Goal: Check status

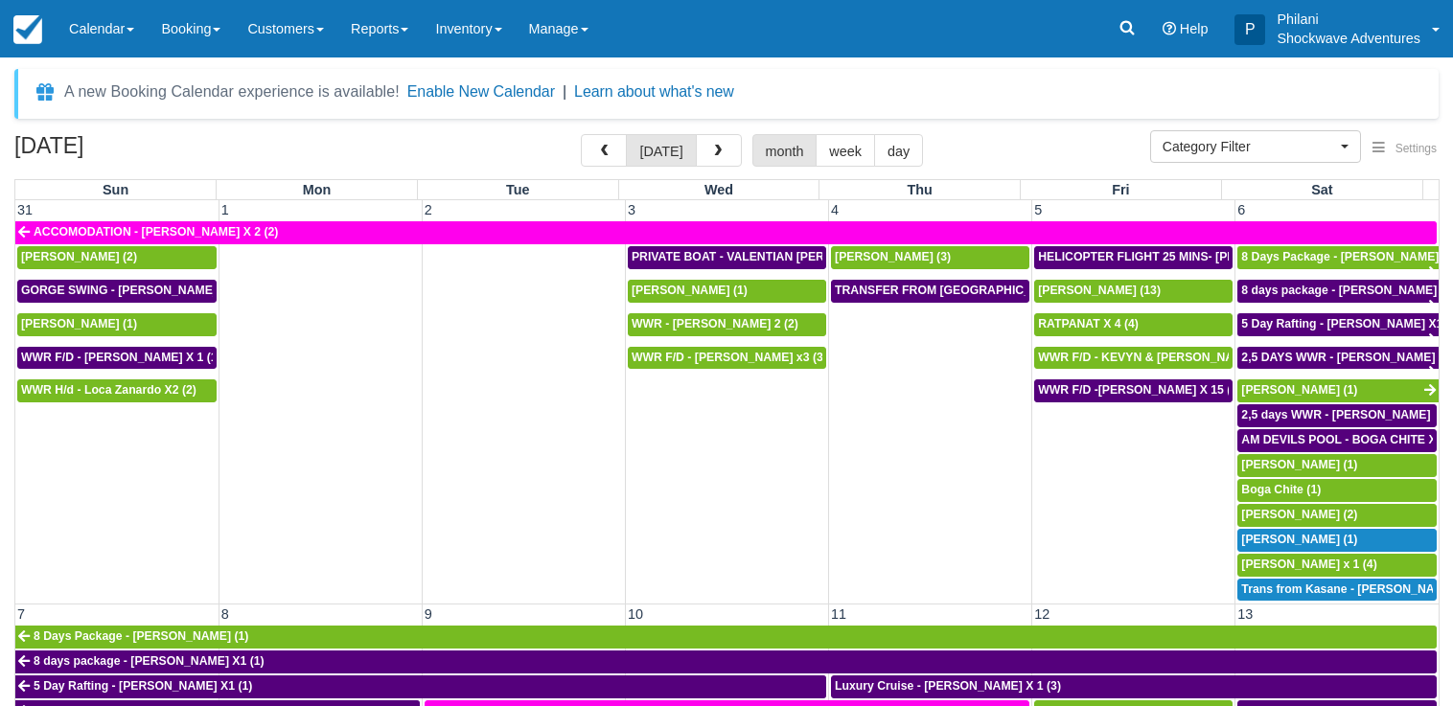
select select
click at [728, 152] on button "button" at bounding box center [719, 150] width 46 height 33
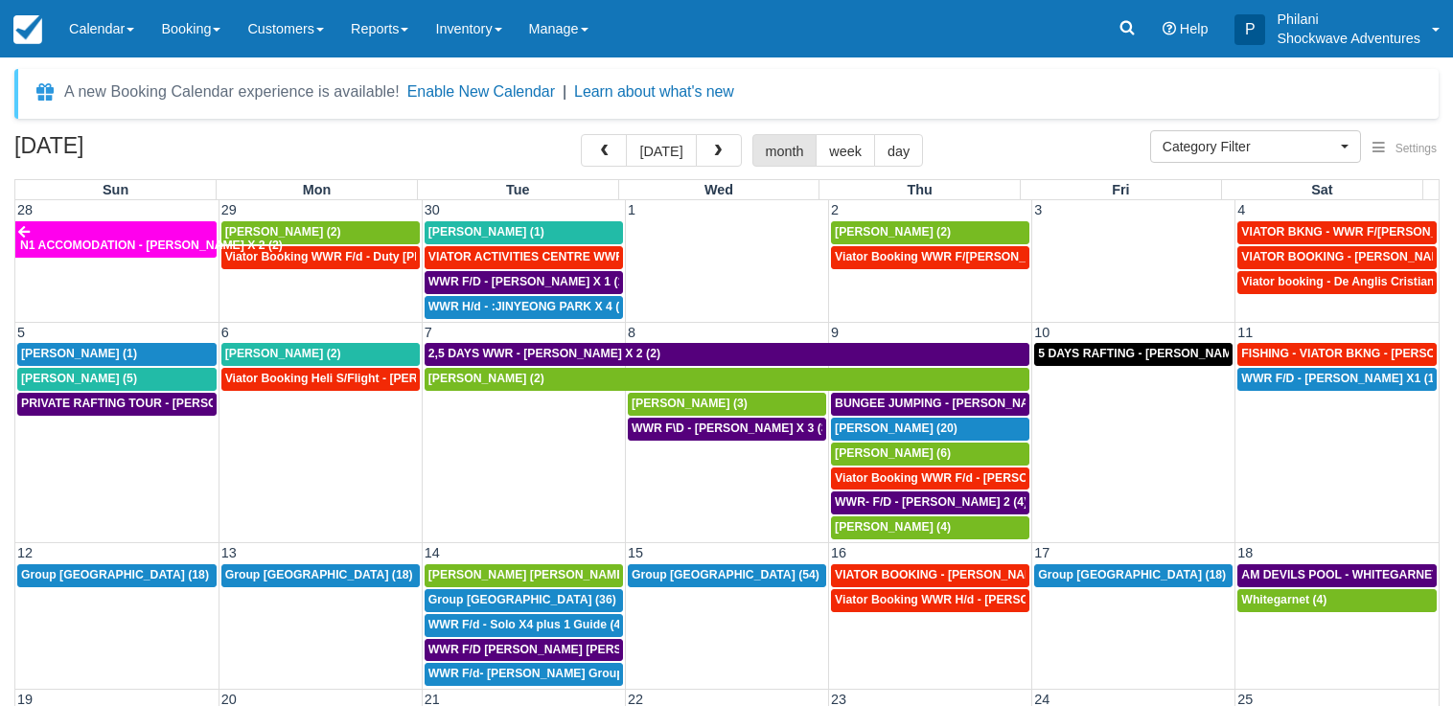
scroll to position [90, 0]
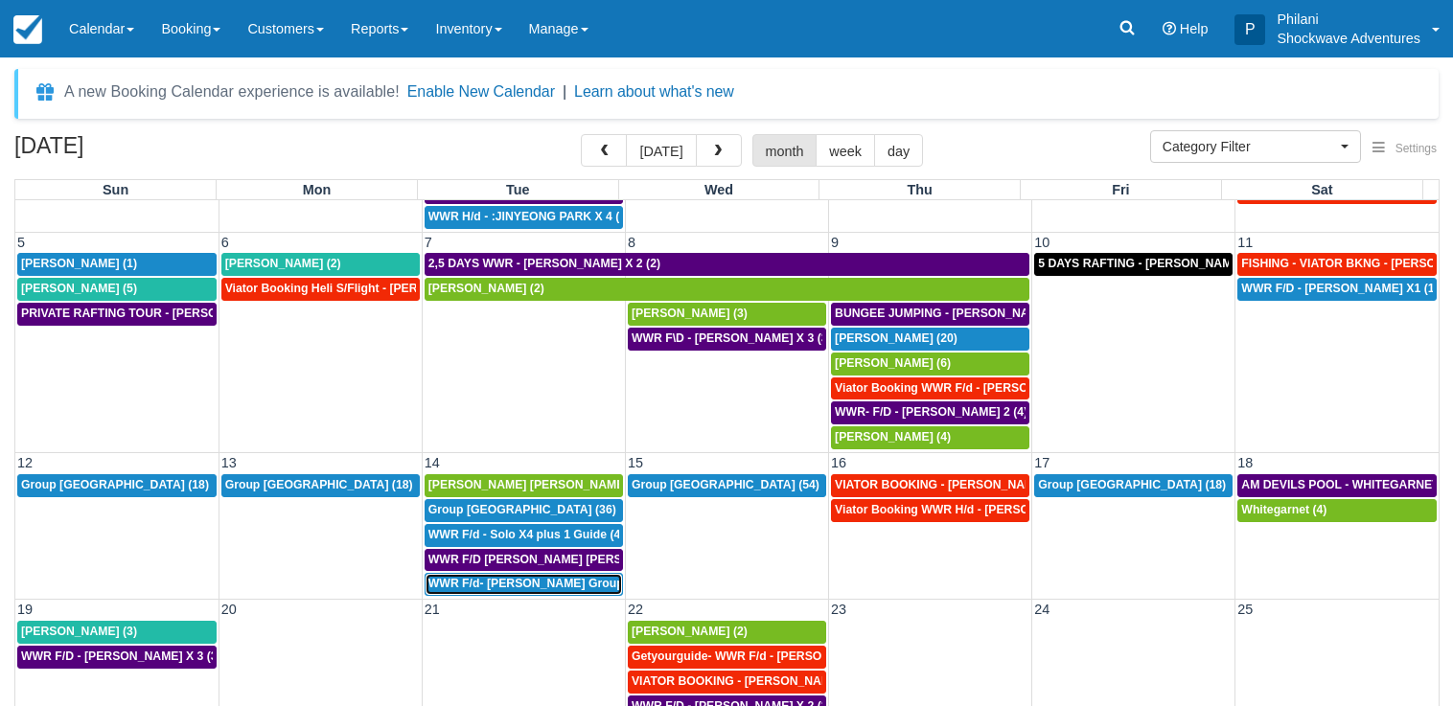
click at [532, 589] on span "WWR F/d- [PERSON_NAME] Group X 30 (30)" at bounding box center [551, 583] width 247 height 13
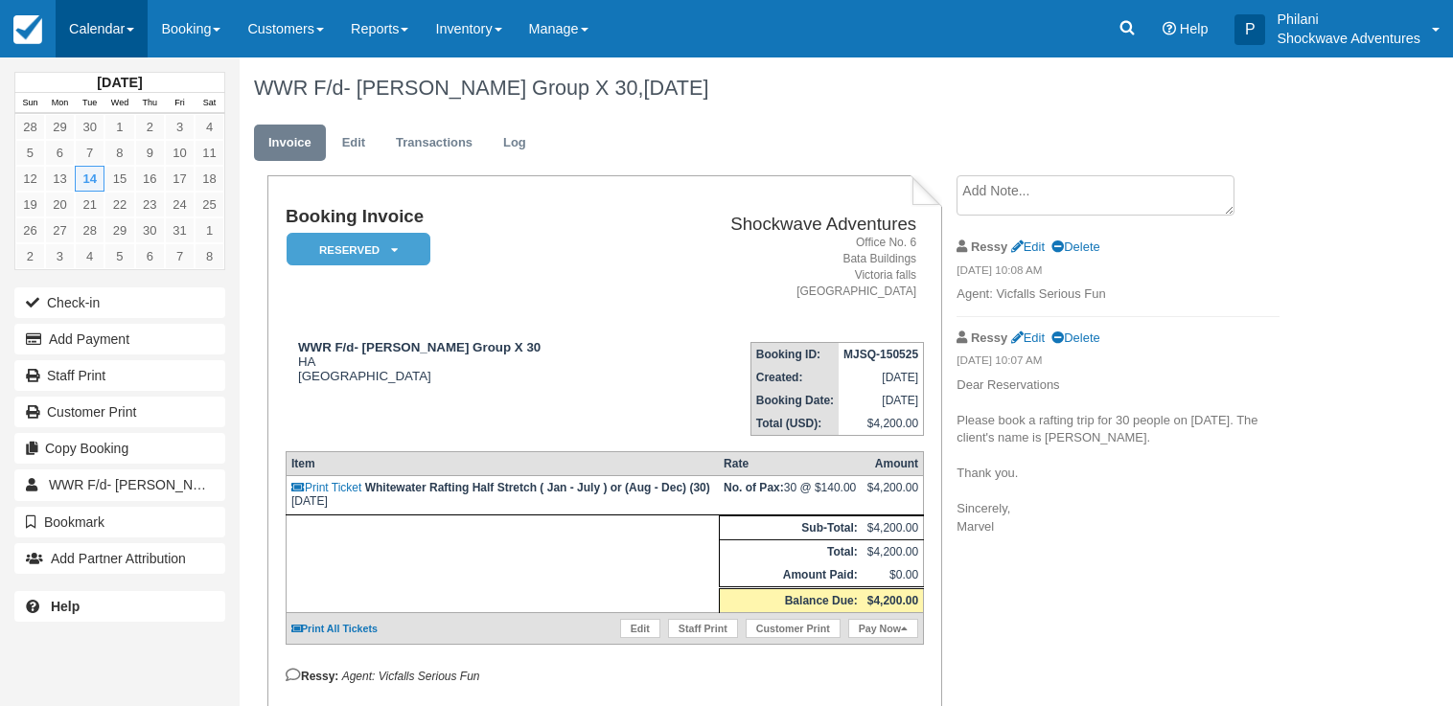
click at [107, 38] on link "Calendar" at bounding box center [102, 29] width 92 height 58
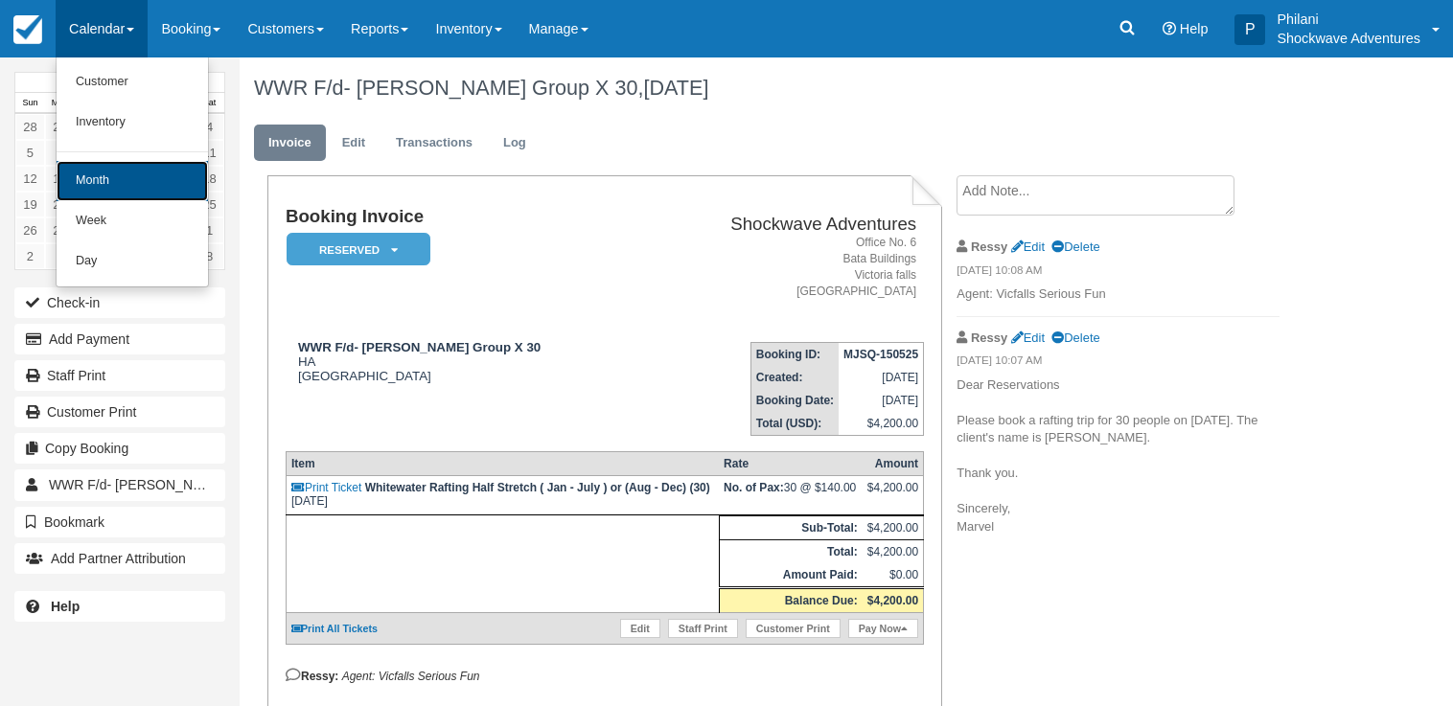
click at [137, 178] on link "Month" at bounding box center [132, 181] width 151 height 40
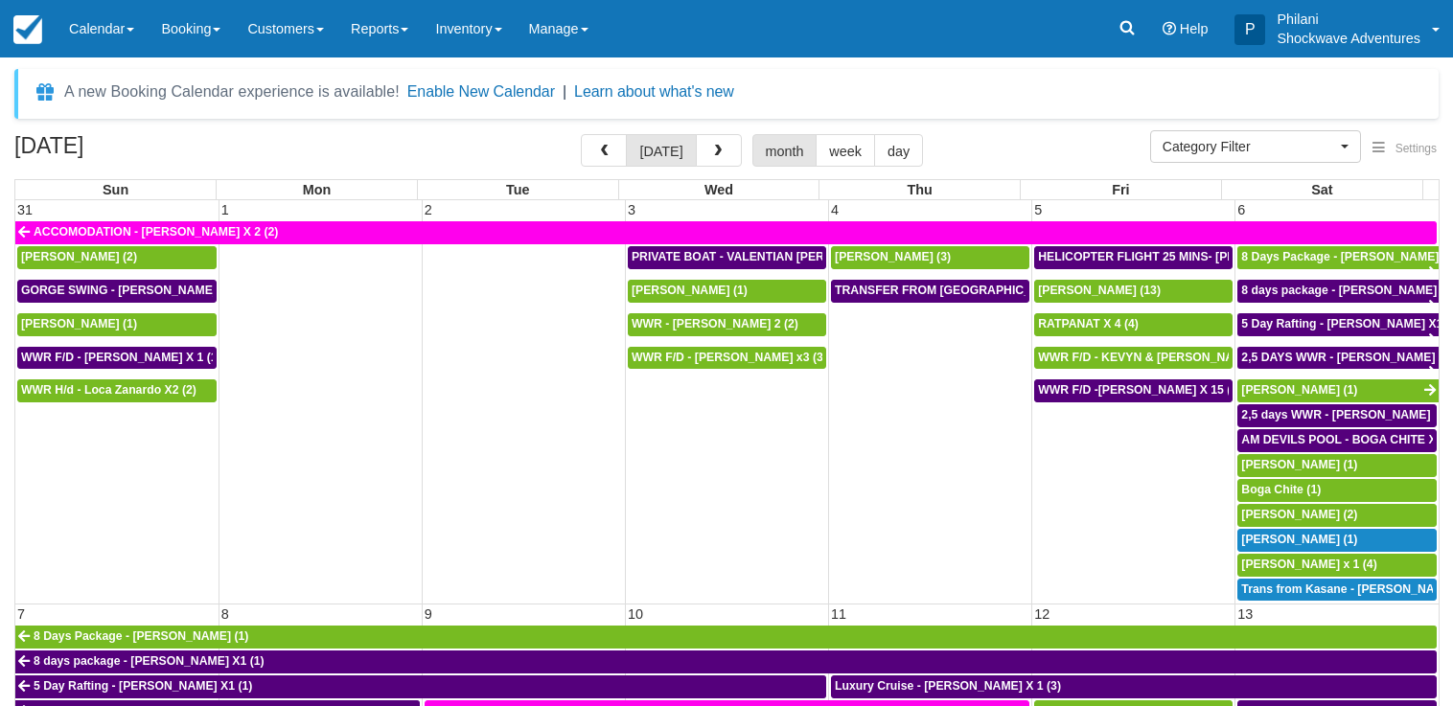
select select
click at [721, 149] on span "button" at bounding box center [717, 151] width 13 height 13
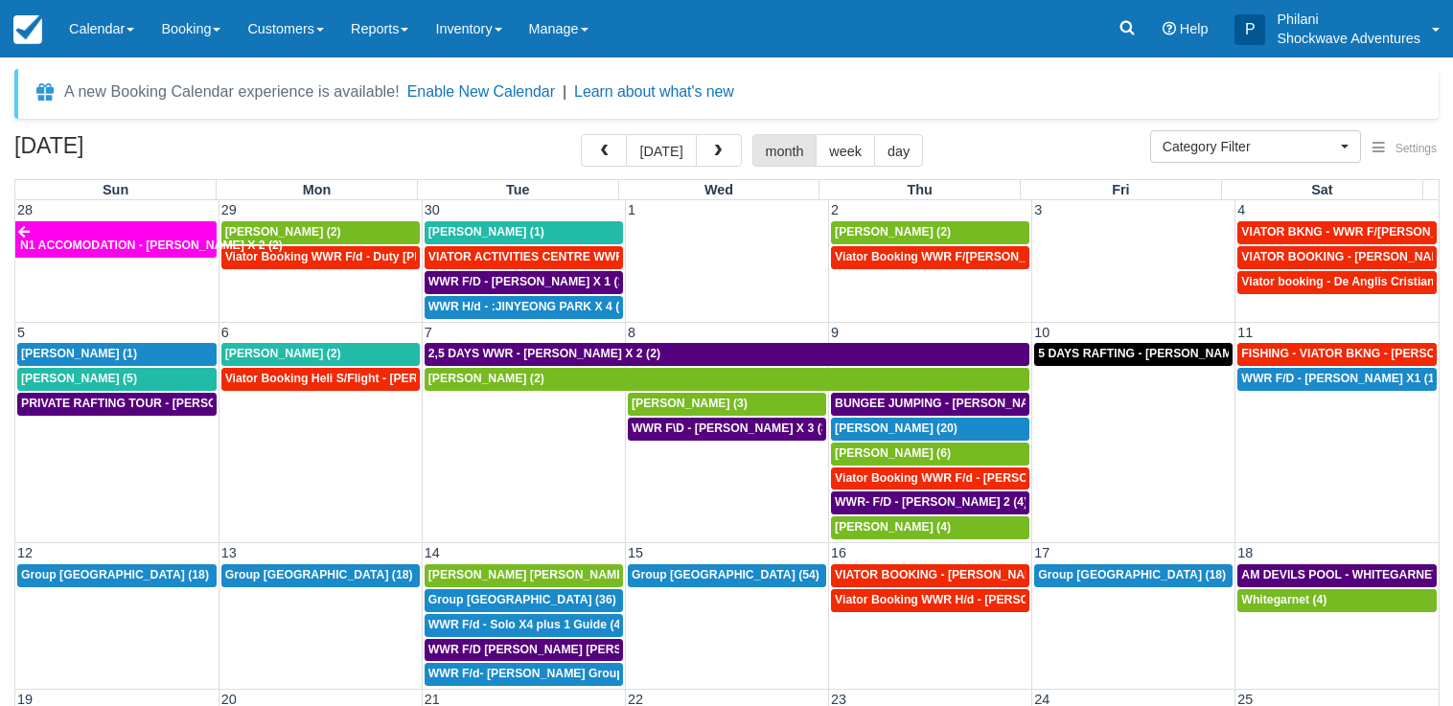
scroll to position [90, 0]
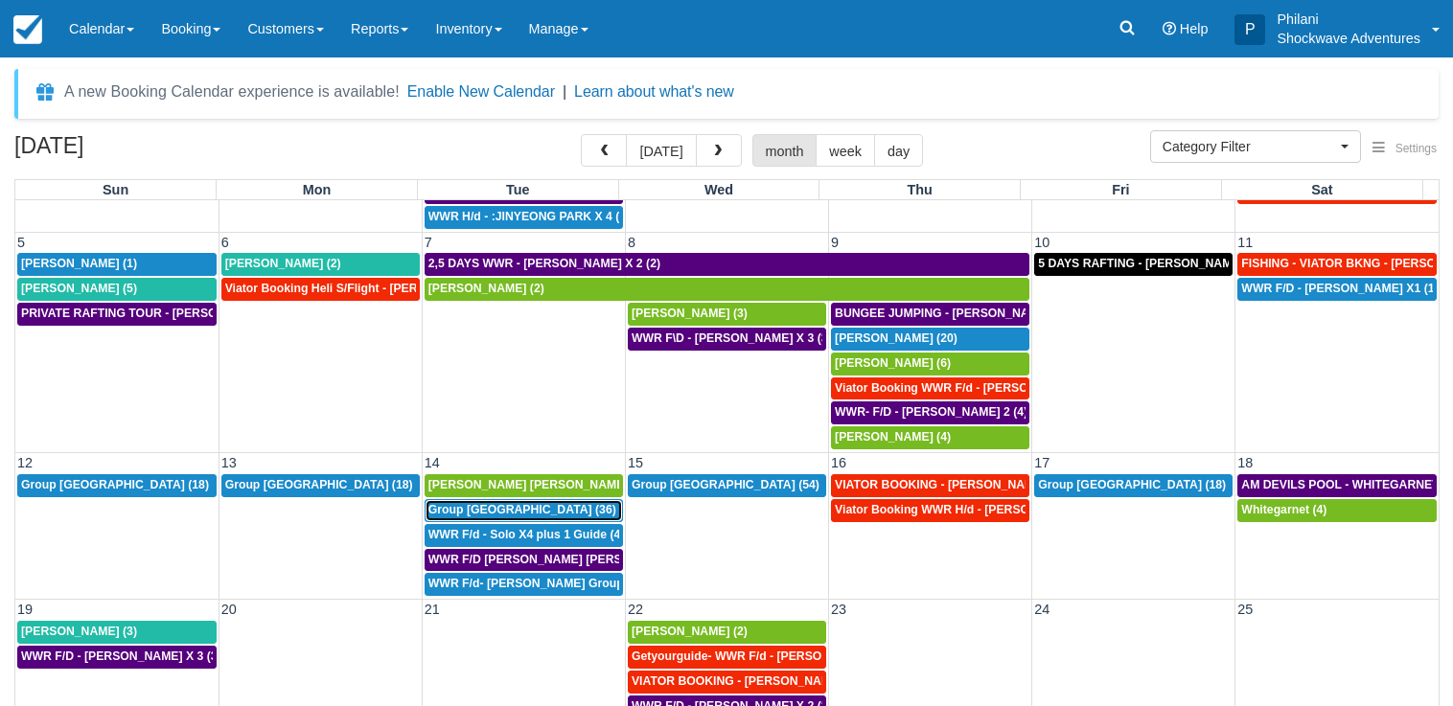
click at [522, 512] on div "Group [GEOGRAPHIC_DATA] (36)" at bounding box center [523, 510] width 191 height 15
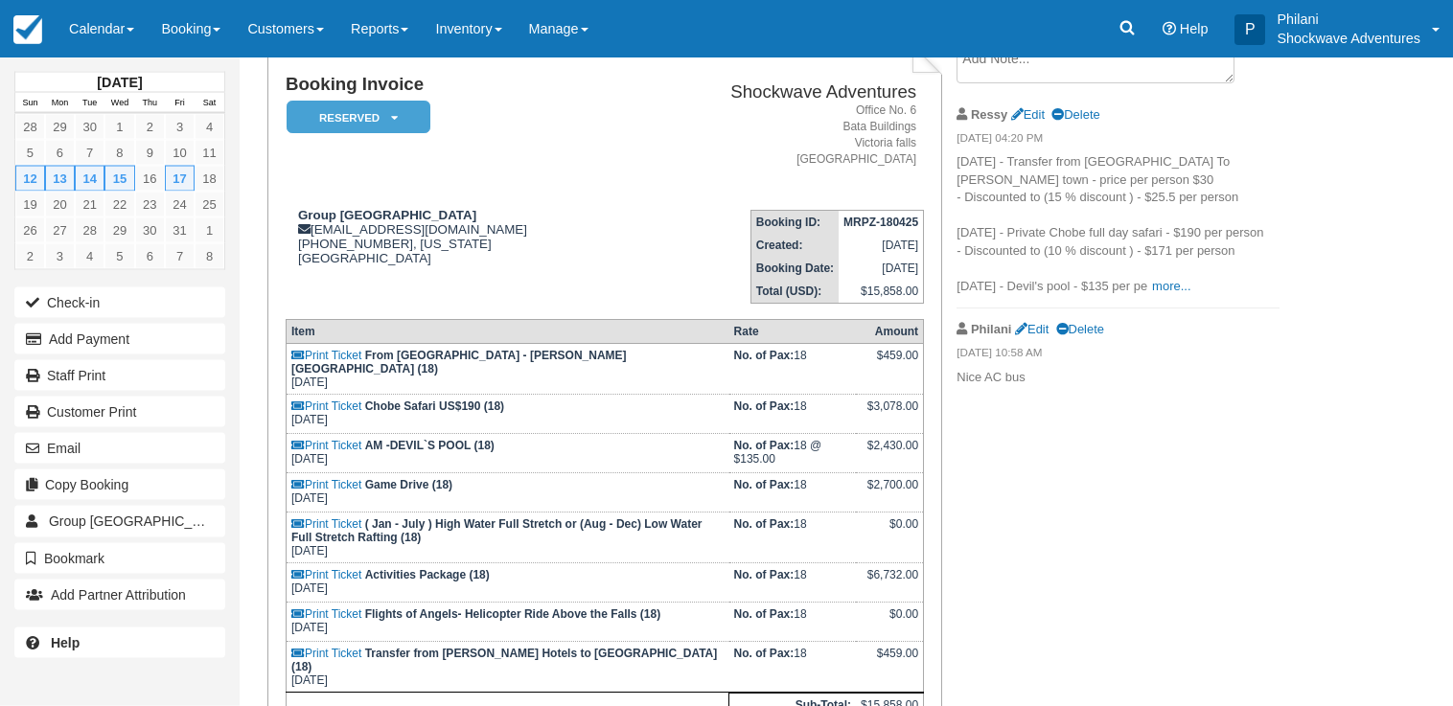
scroll to position [98, 0]
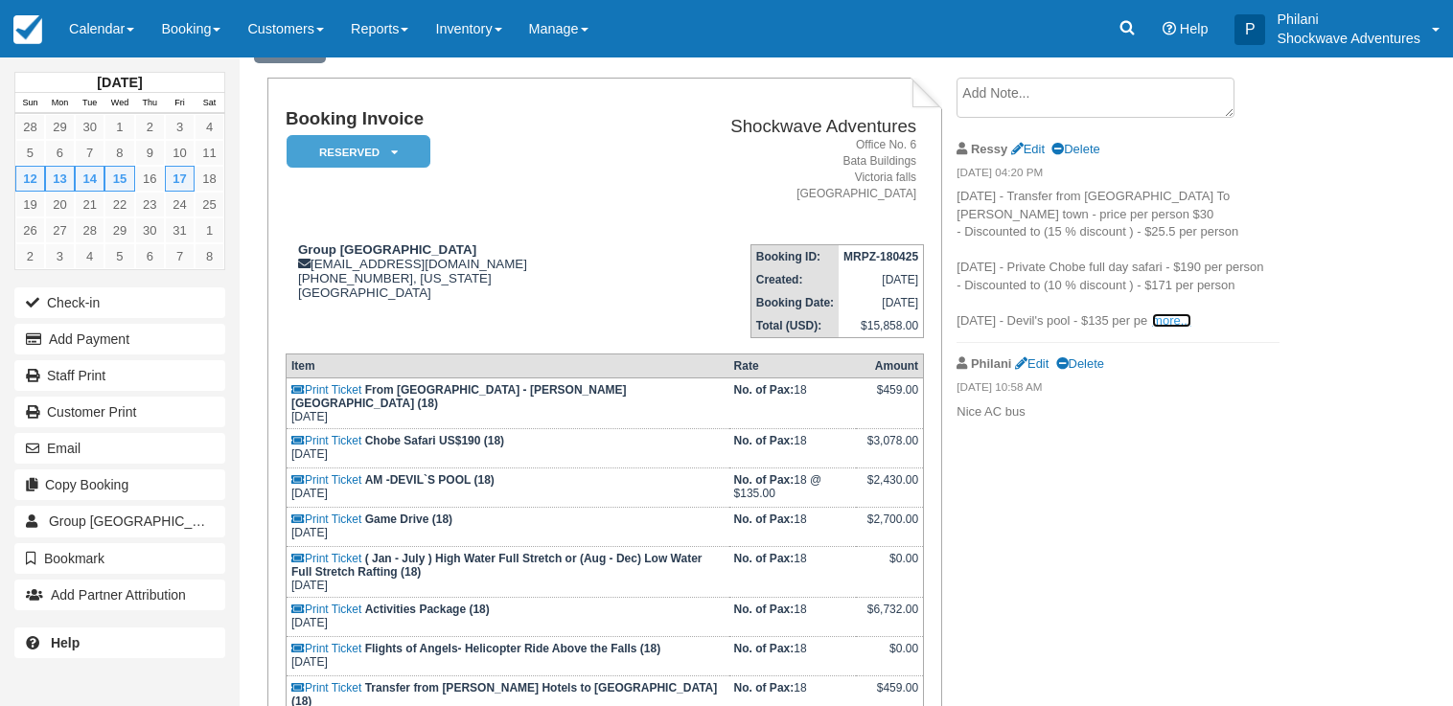
click at [1158, 320] on link "more..." at bounding box center [1171, 320] width 38 height 14
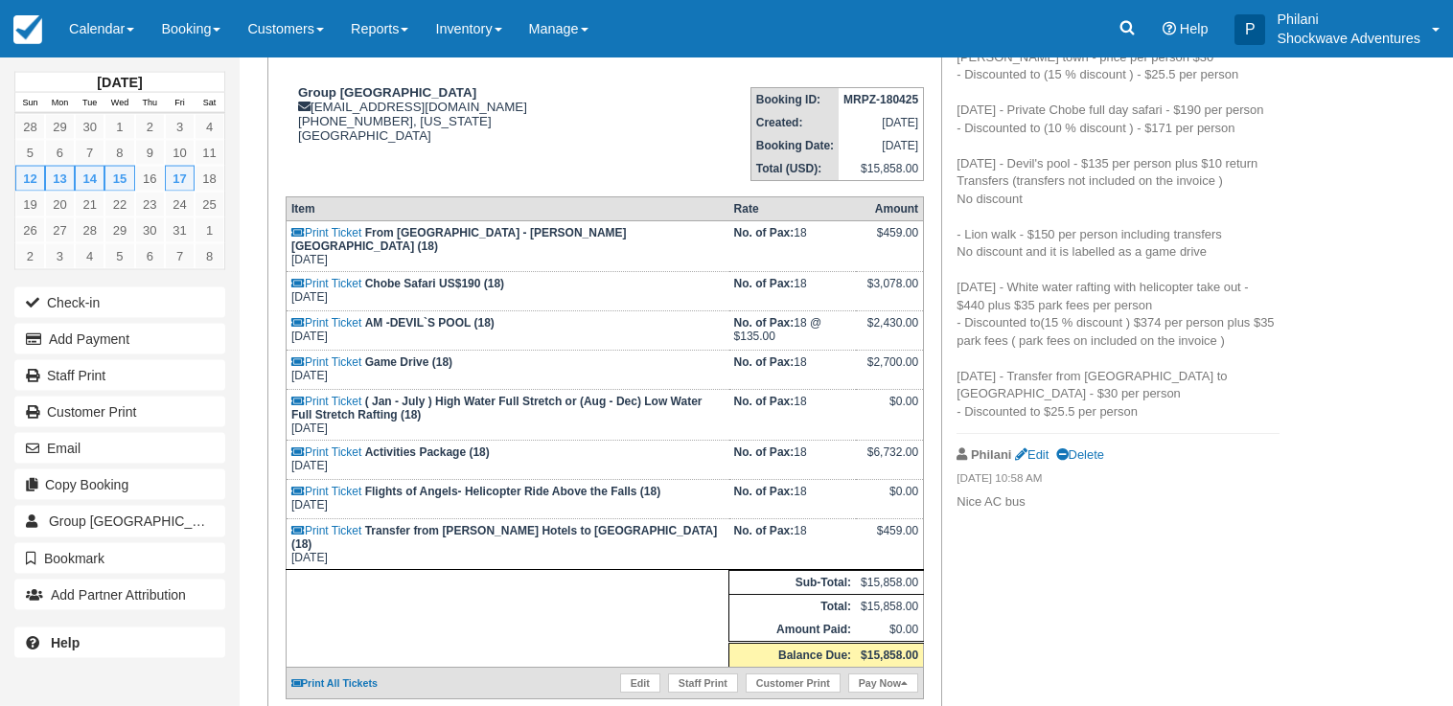
scroll to position [293, 0]
